Goal: Task Accomplishment & Management: Manage account settings

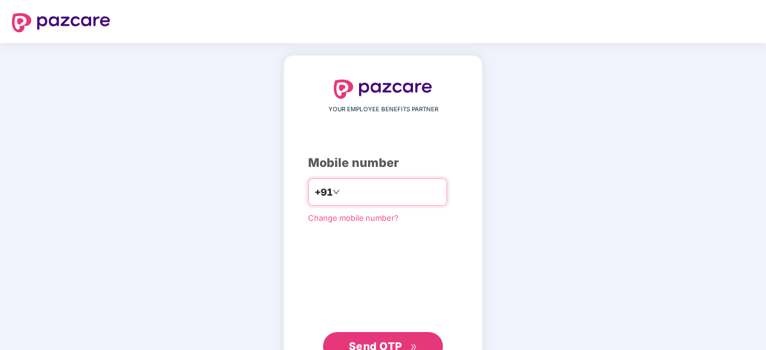
type input "**********"
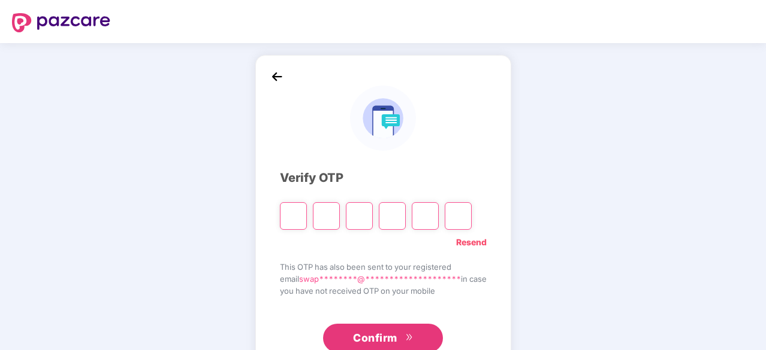
type input "*"
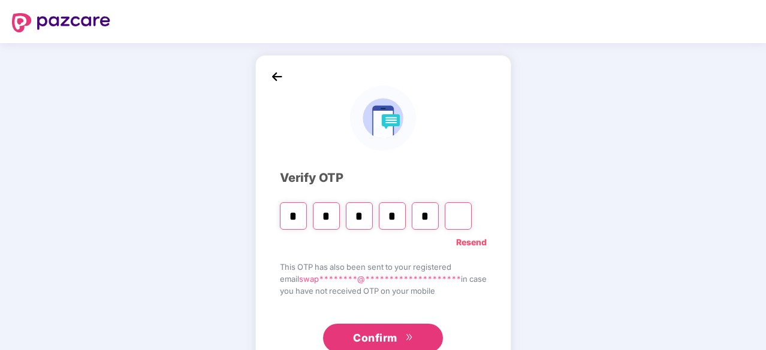
type input "*"
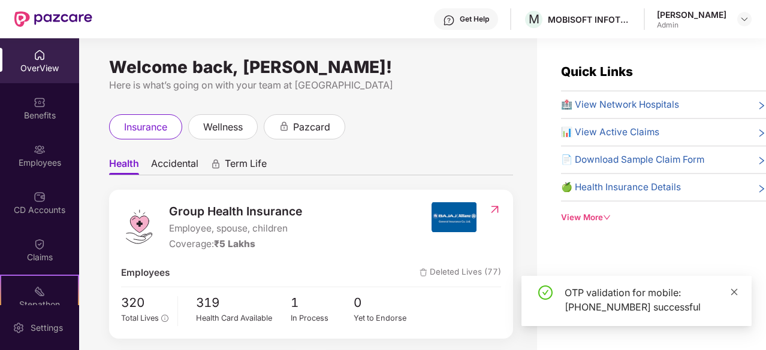
click at [737, 291] on icon "close" at bounding box center [734, 292] width 8 height 8
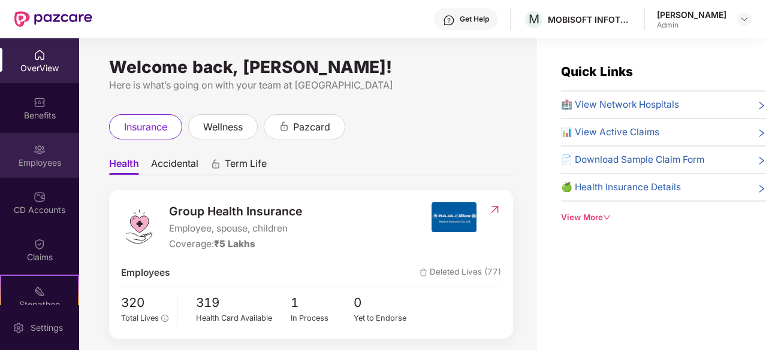
click at [37, 149] on img at bounding box center [40, 150] width 12 height 12
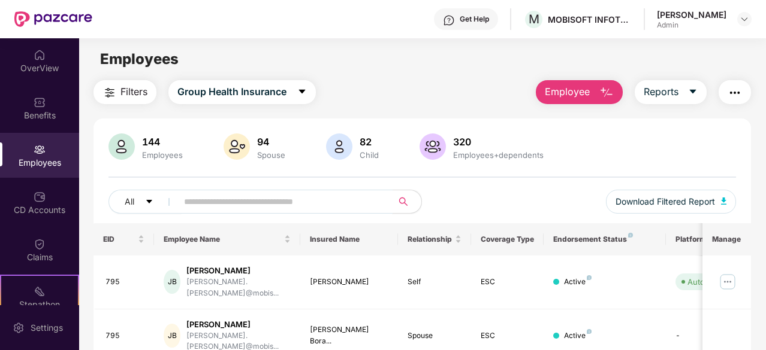
click at [204, 201] on input "text" at bounding box center [280, 202] width 192 height 18
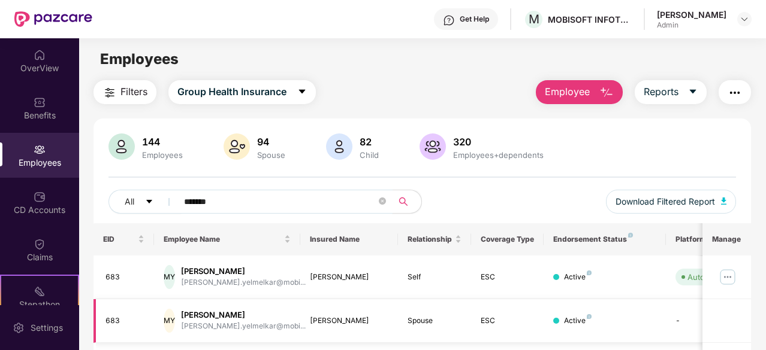
scroll to position [78, 0]
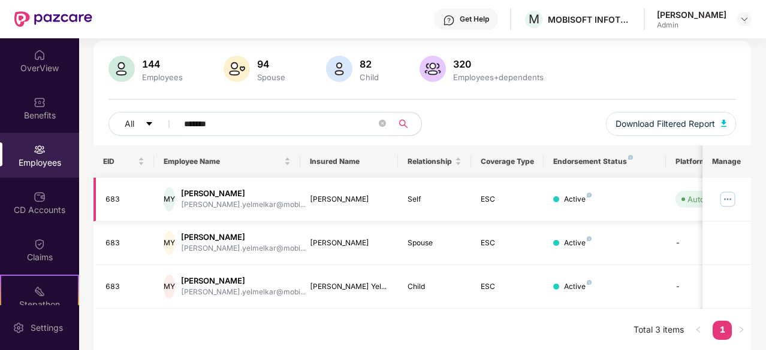
type input "*******"
click at [736, 201] on img at bounding box center [727, 199] width 19 height 19
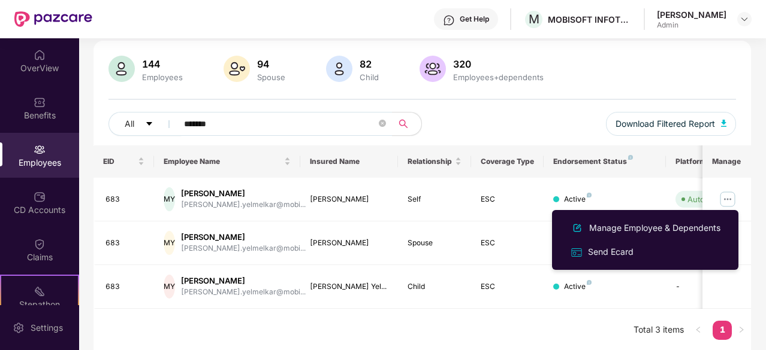
click at [758, 264] on div "Filters Group Health Insurance Employee Reports 144 Employees 94 Spouse 82 Chil…" at bounding box center [422, 177] width 686 height 350
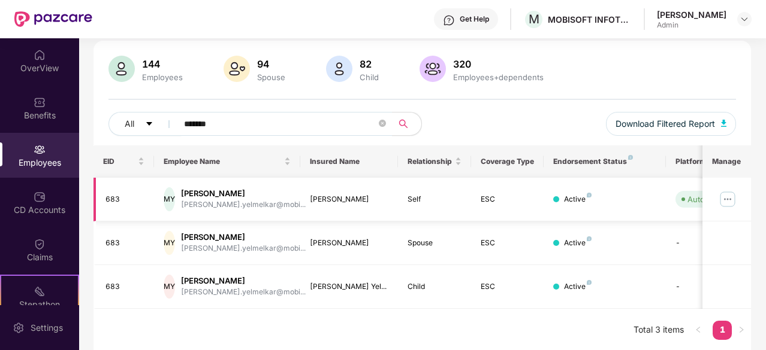
click at [726, 197] on img at bounding box center [727, 199] width 19 height 19
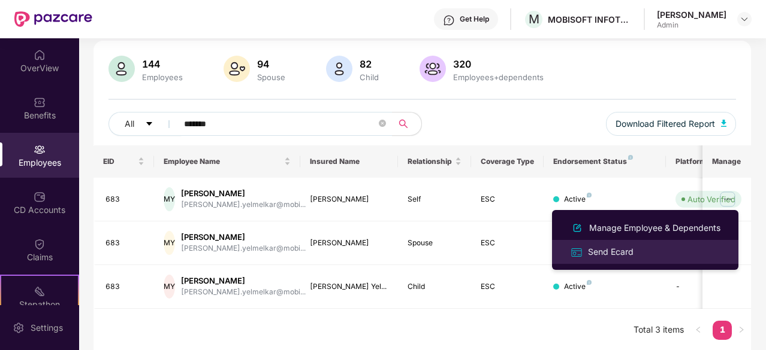
click at [634, 255] on div "Send Ecard" at bounding box center [610, 252] width 50 height 13
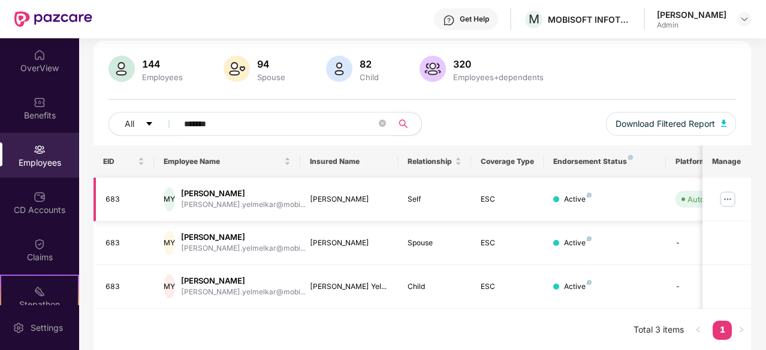
click at [344, 207] on td "[PERSON_NAME]" at bounding box center [349, 200] width 98 height 44
click at [697, 196] on div "Auto Verified" at bounding box center [711, 199] width 48 height 12
click at [728, 196] on img at bounding box center [727, 199] width 19 height 19
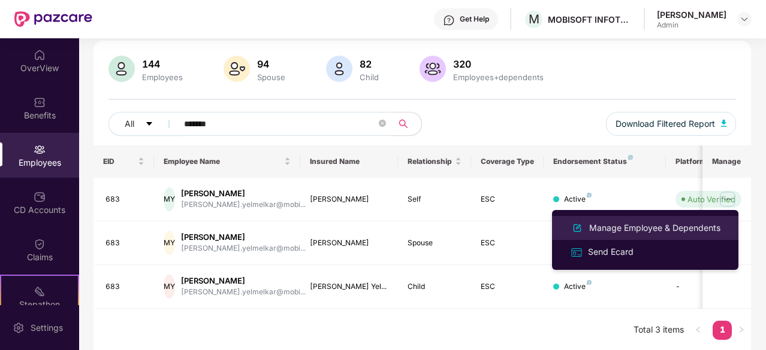
click at [631, 225] on div "Manage Employee & Dependents" at bounding box center [654, 228] width 136 height 13
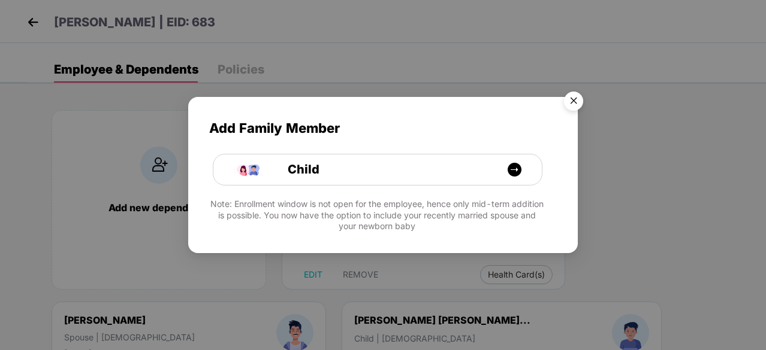
click at [573, 102] on img "Close" at bounding box center [573, 103] width 34 height 34
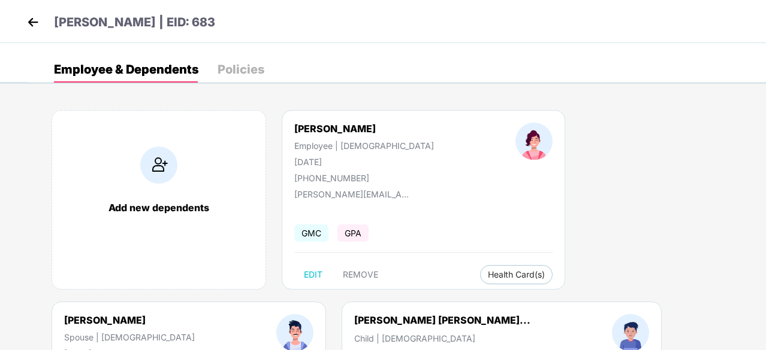
scroll to position [161, 0]
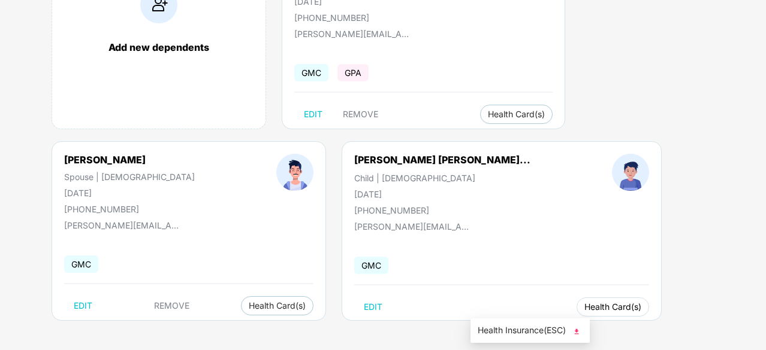
click at [584, 309] on span "Health Card(s)" at bounding box center [612, 307] width 57 height 6
click at [584, 304] on span "Health Card(s)" at bounding box center [612, 307] width 57 height 6
click at [536, 331] on span "Health Insurance(ESC)" at bounding box center [529, 330] width 105 height 13
